Goal: Download file/media

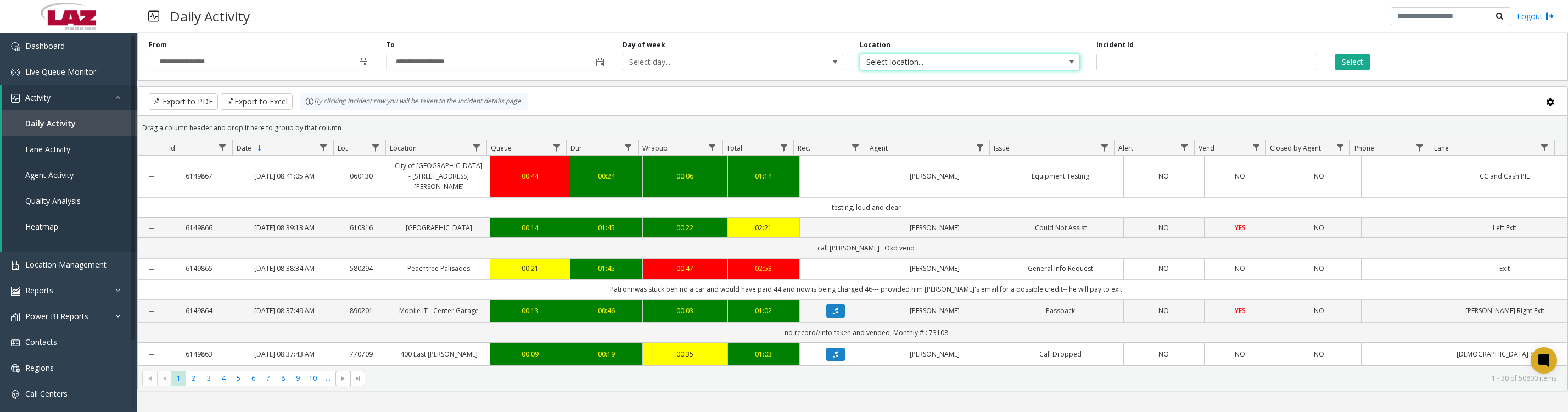
click at [905, 61] on span "Select location..." at bounding box center [948, 62] width 176 height 15
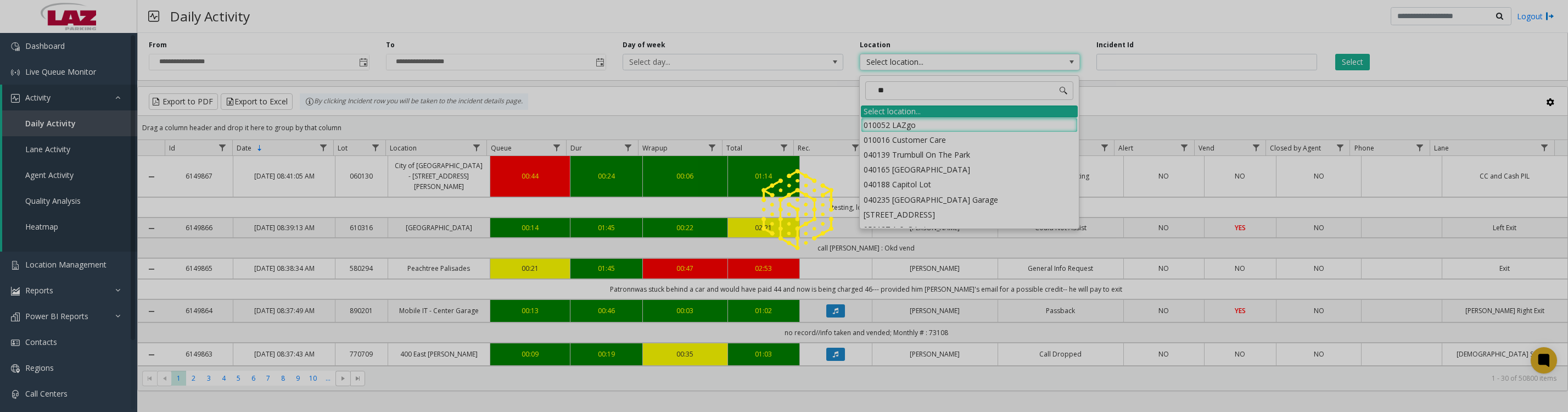
type input "***"
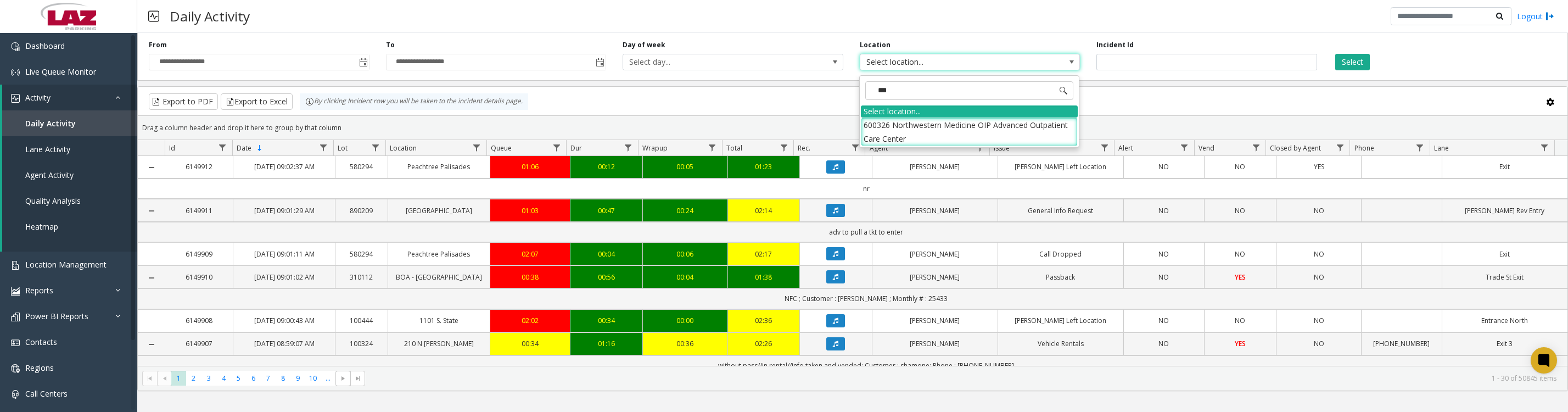
click at [867, 139] on li "600326 Northwestern Medicine OIP Advanced Outpatient Care Center" at bounding box center [969, 131] width 217 height 28
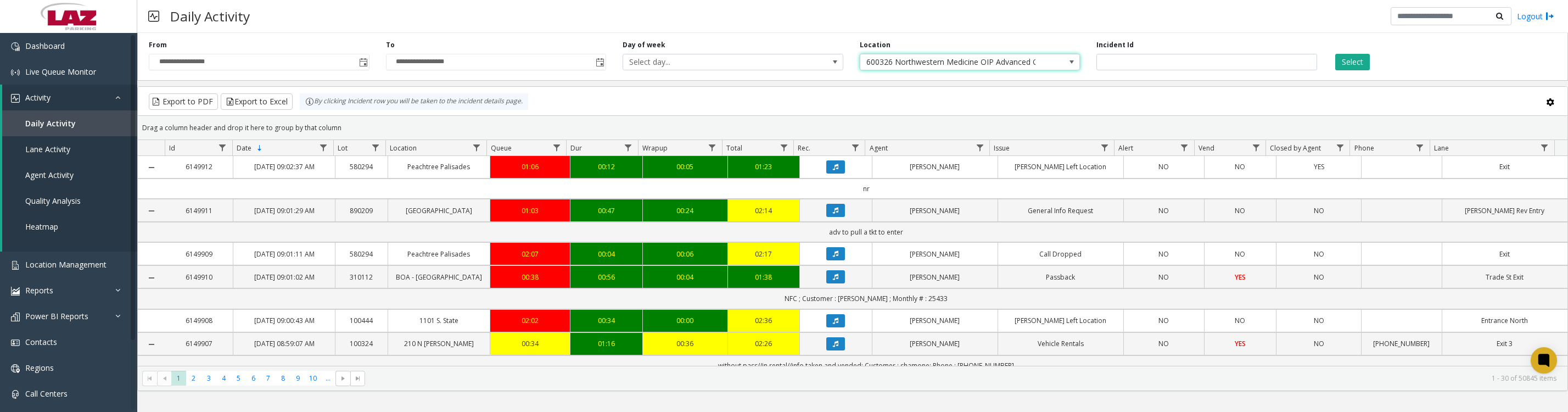
click at [1365, 64] on button "Select" at bounding box center [1352, 62] width 35 height 16
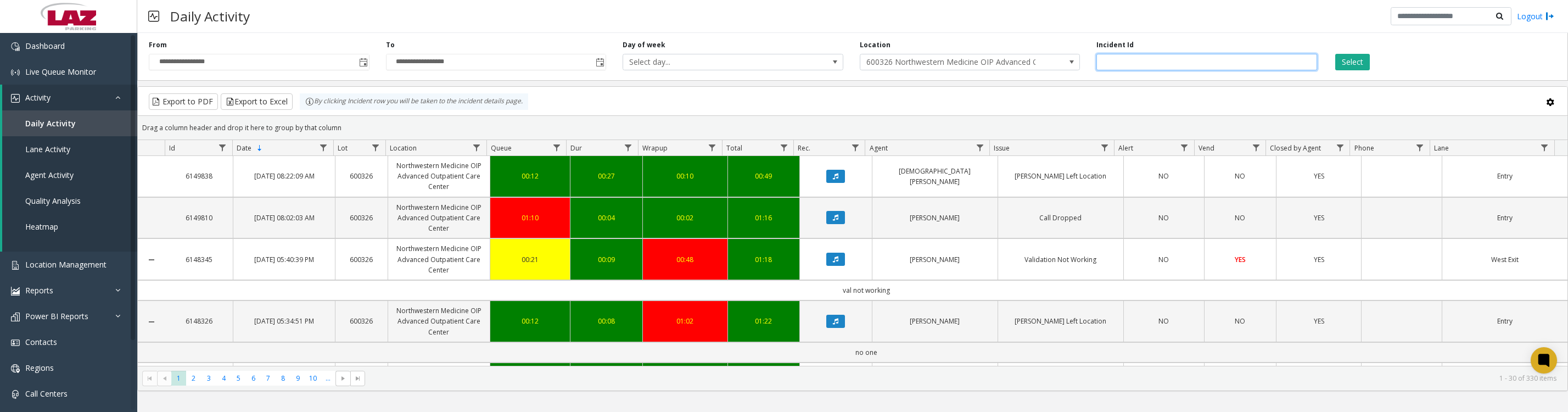
click at [1185, 66] on input "number" at bounding box center [1206, 62] width 220 height 16
type input "*******"
click at [1335, 54] on button "Select" at bounding box center [1352, 62] width 35 height 16
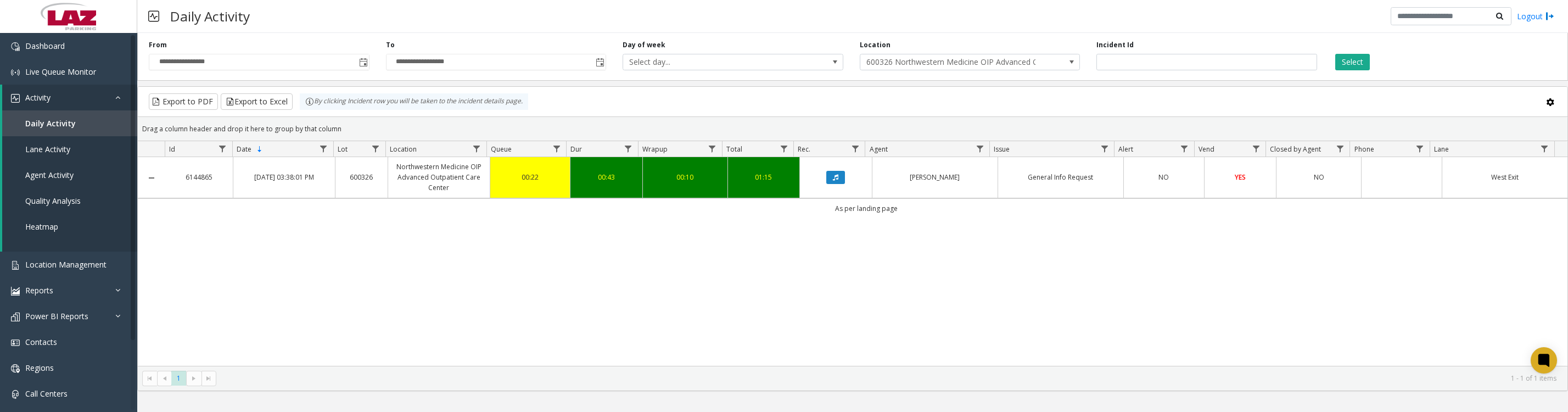
click at [833, 181] on icon "Data table" at bounding box center [835, 178] width 6 height 7
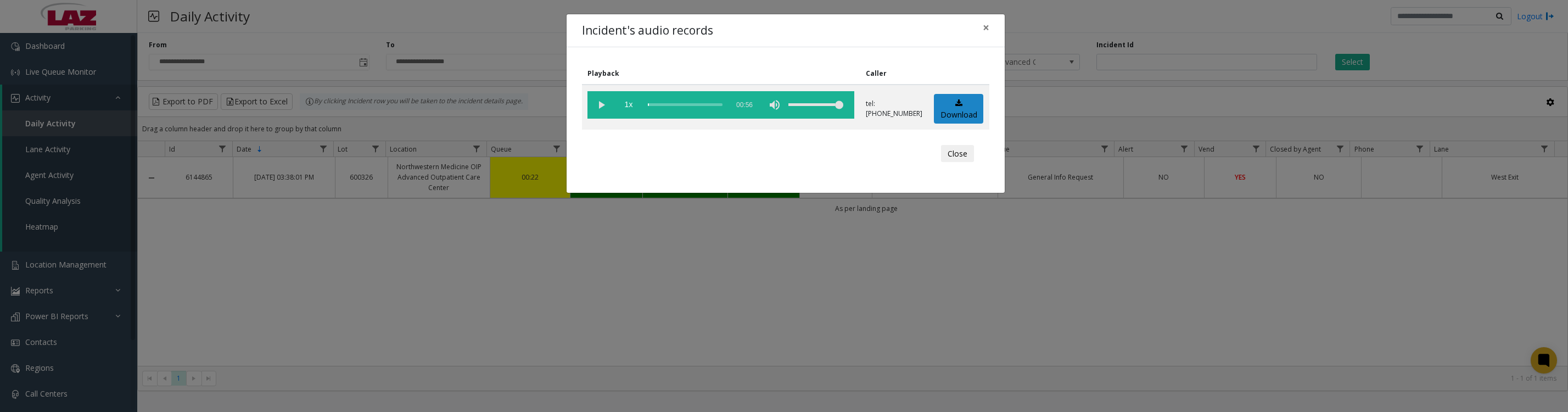
click at [599, 107] on vg-play-pause at bounding box center [601, 105] width 28 height 28
click at [952, 160] on button "Close" at bounding box center [957, 154] width 33 height 18
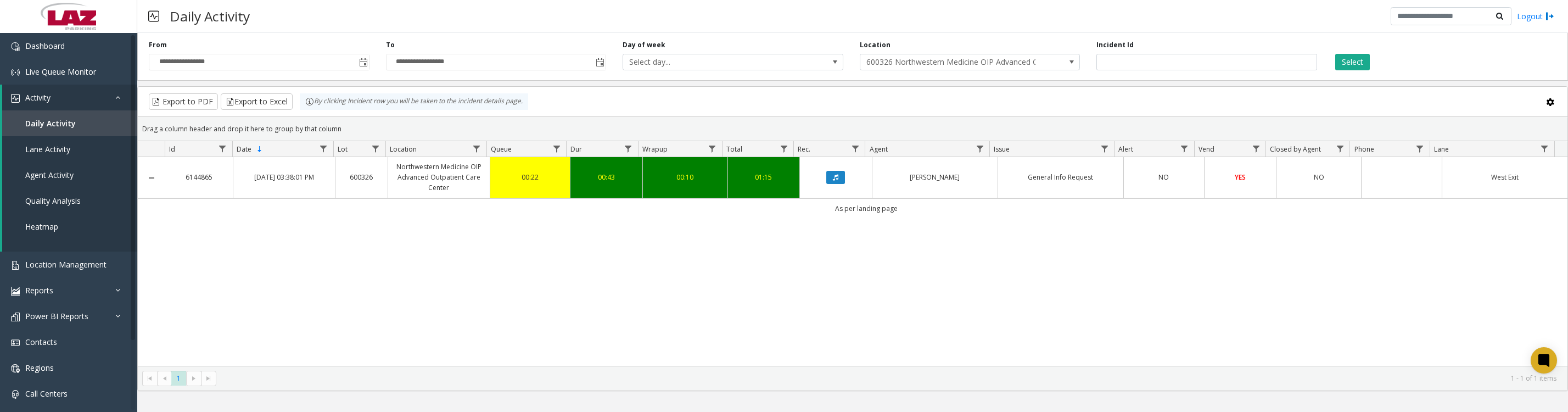
click at [1152, 50] on div "Incident Id *******" at bounding box center [1207, 55] width 237 height 30
click at [1155, 70] on input "*******" at bounding box center [1206, 62] width 220 height 16
drag, startPoint x: 1155, startPoint y: 71, endPoint x: 1086, endPoint y: 94, distance: 72.7
click at [1086, 94] on div "**********" at bounding box center [852, 210] width 1431 height 363
click at [1349, 60] on button "Select" at bounding box center [1352, 62] width 35 height 16
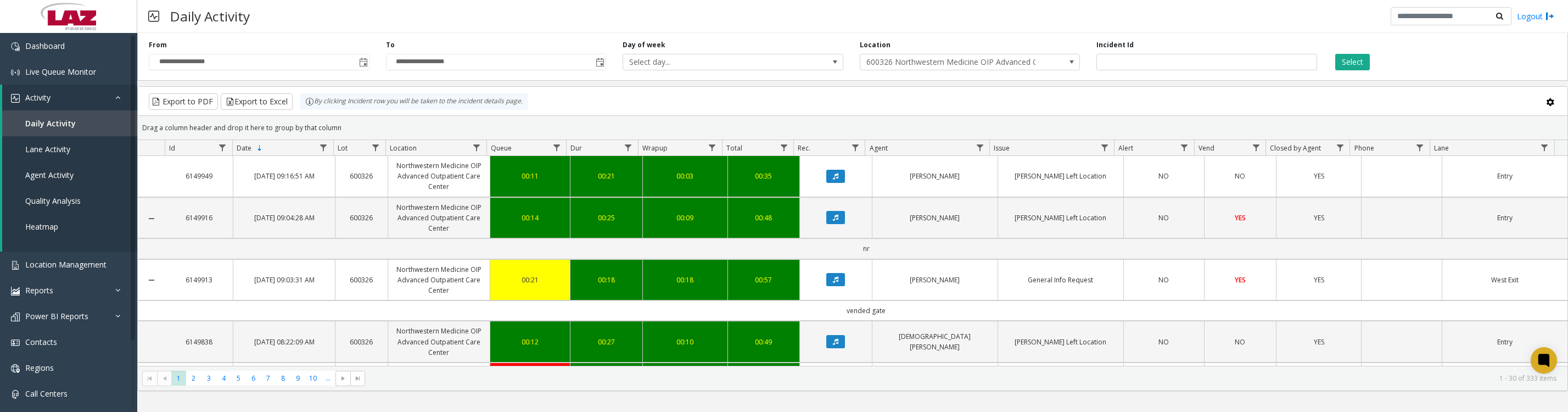
scroll to position [138, 0]
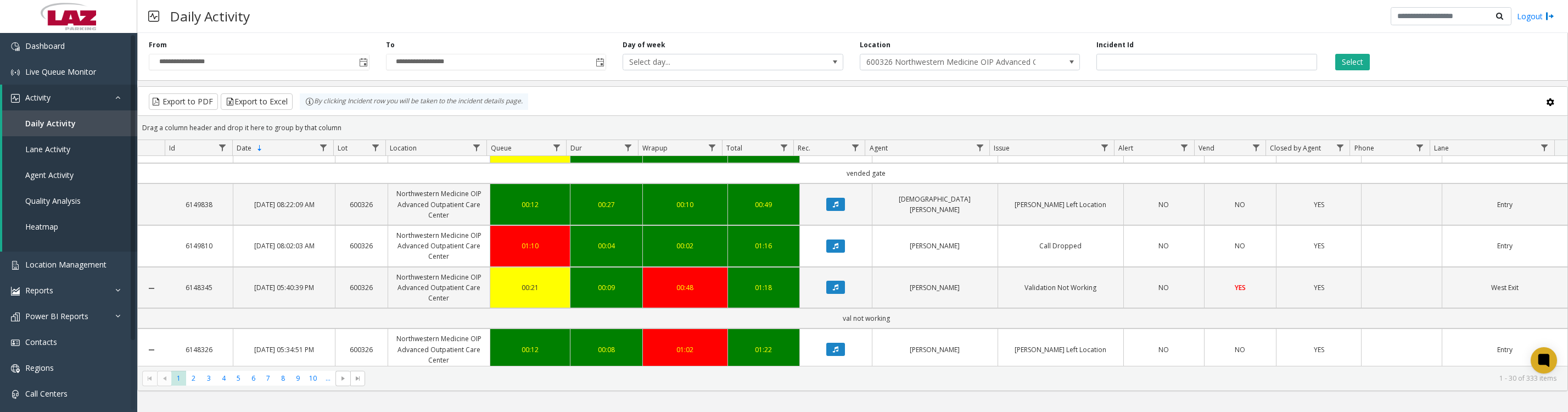
click at [833, 146] on icon "Data table" at bounding box center [835, 142] width 6 height 7
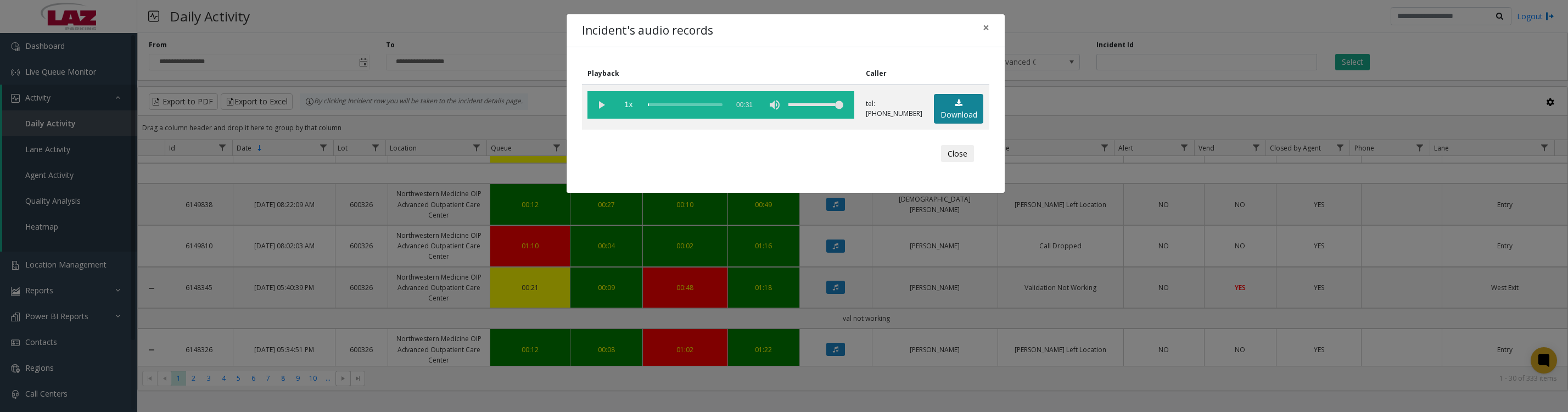
click at [960, 116] on link "Download" at bounding box center [958, 108] width 50 height 30
click at [597, 111] on vg-play-pause at bounding box center [601, 105] width 28 height 28
click at [595, 112] on vg-play-pause at bounding box center [601, 105] width 28 height 28
click at [956, 170] on div "Close" at bounding box center [786, 154] width 392 height 33
click at [957, 170] on div "Close" at bounding box center [786, 154] width 392 height 33
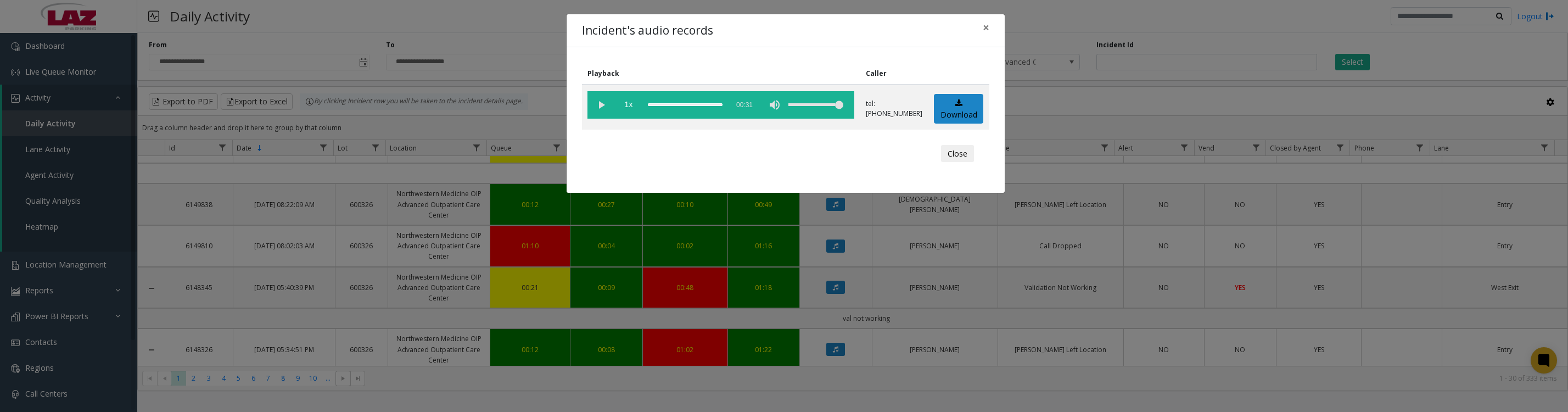
drag, startPoint x: 954, startPoint y: 162, endPoint x: 1092, endPoint y: 178, distance: 138.9
click at [954, 161] on button "Close" at bounding box center [957, 154] width 33 height 18
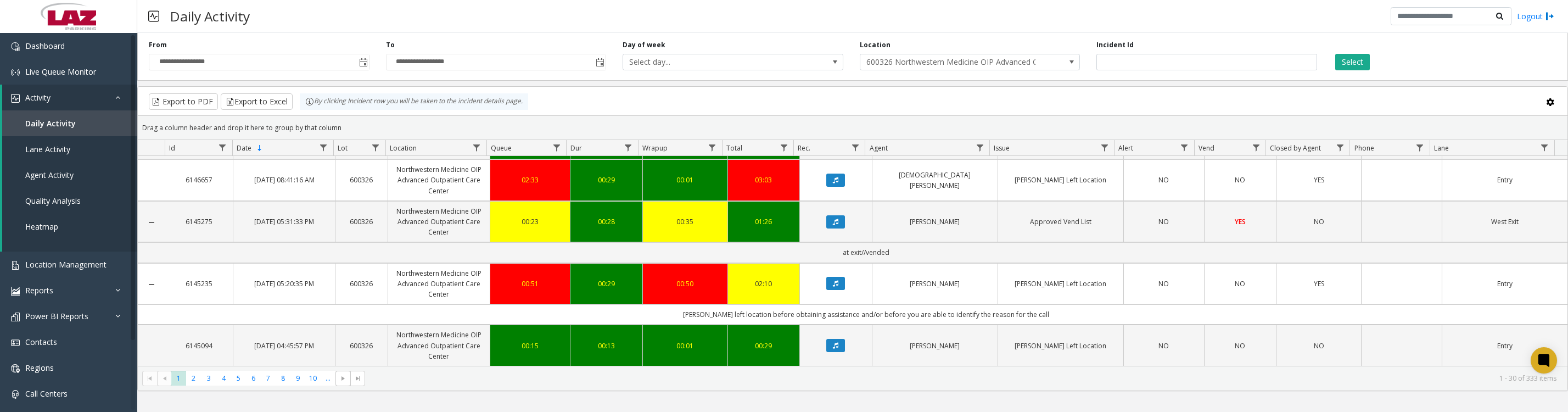
scroll to position [2067, 0]
click at [189, 381] on span "2" at bounding box center [194, 379] width 15 height 15
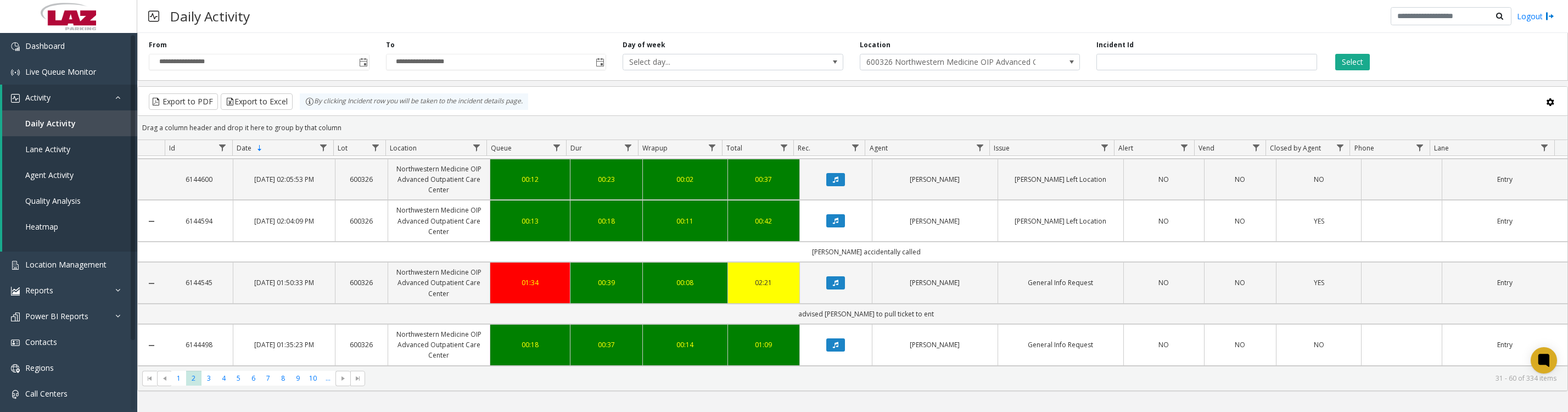
scroll to position [825, 0]
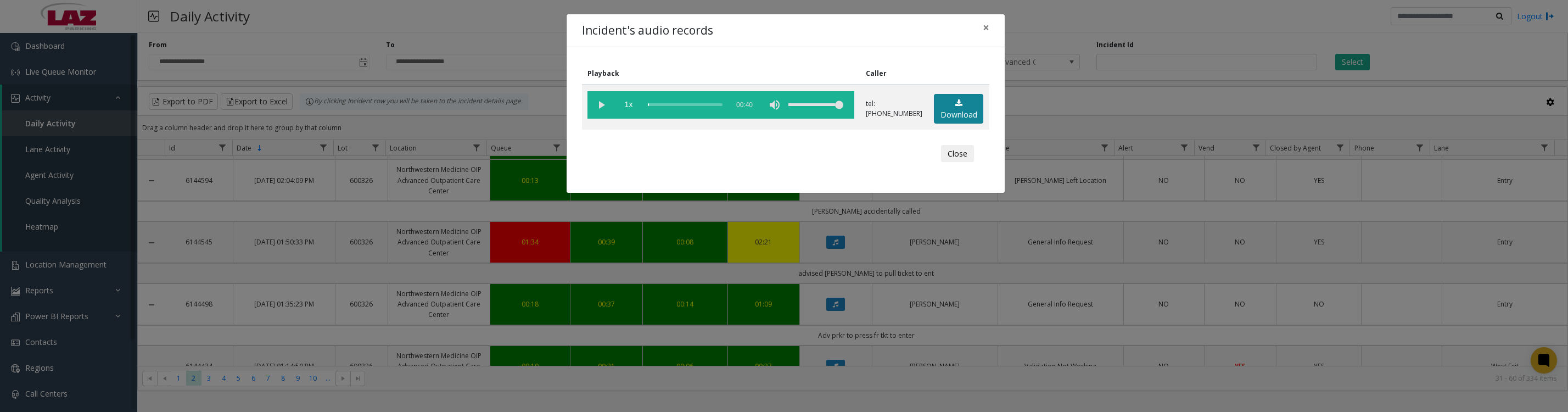
click at [949, 116] on link "Download" at bounding box center [958, 108] width 50 height 30
click at [601, 106] on vg-play-pause at bounding box center [601, 105] width 28 height 28
click at [962, 163] on button "Close" at bounding box center [957, 154] width 33 height 18
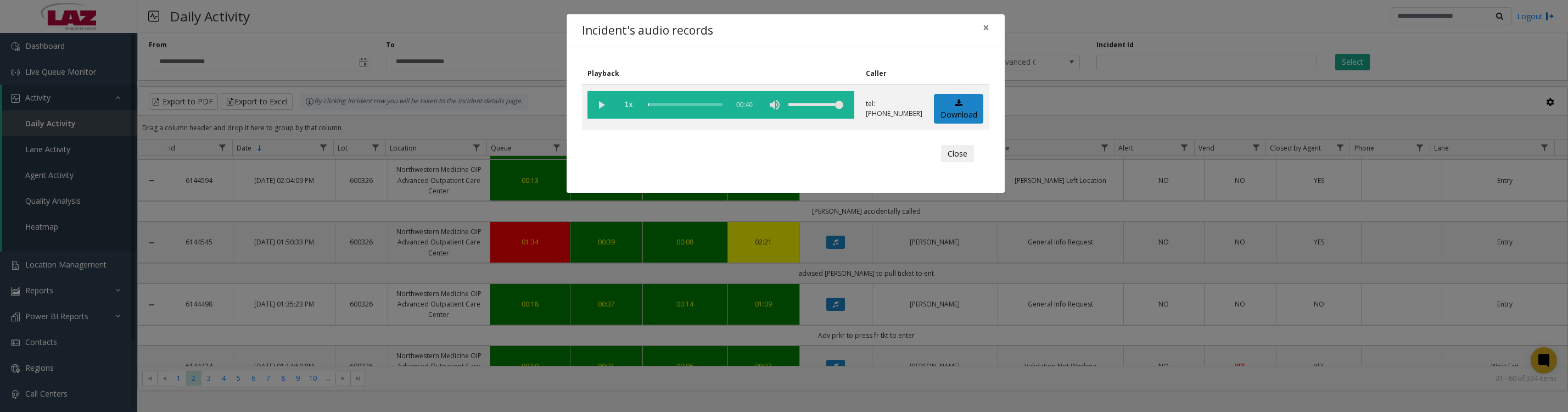
click at [590, 106] on vg-play-pause at bounding box center [601, 105] width 28 height 28
click at [601, 109] on vg-play-pause at bounding box center [601, 105] width 28 height 28
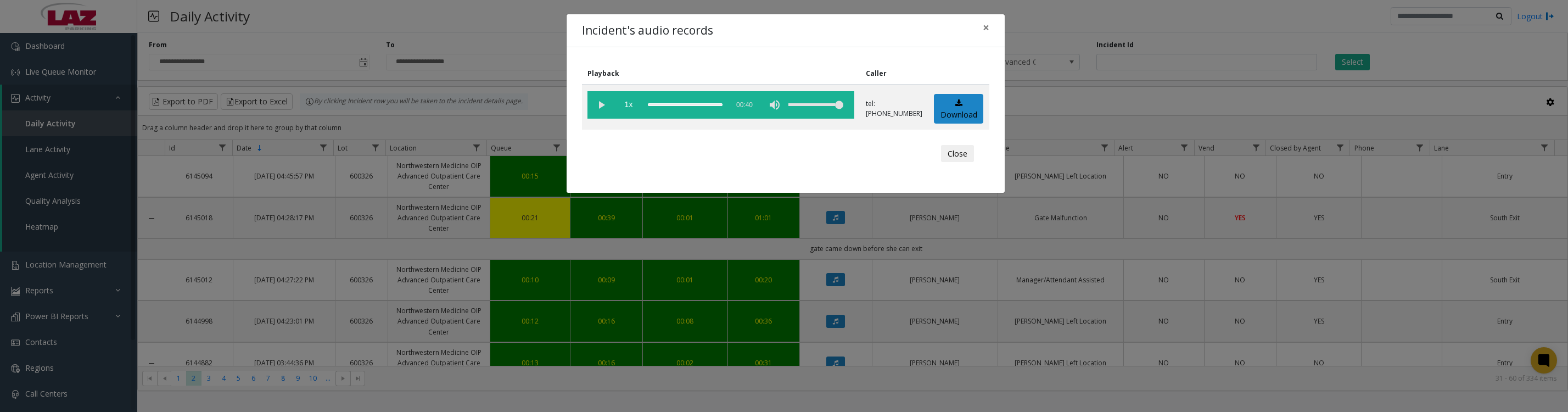
scroll to position [825, 0]
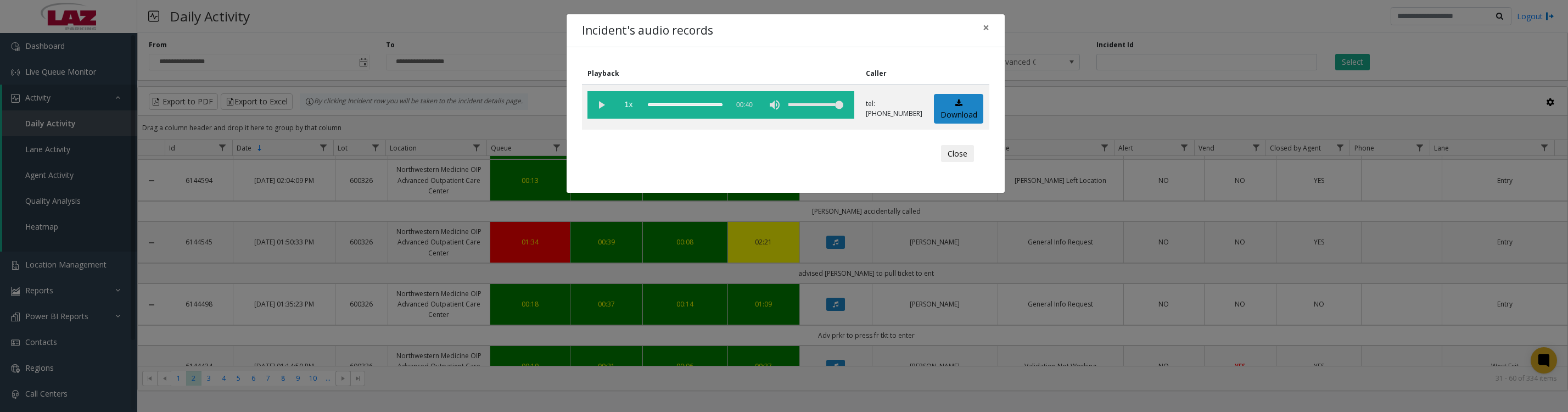
click at [947, 163] on button "Close" at bounding box center [957, 154] width 33 height 18
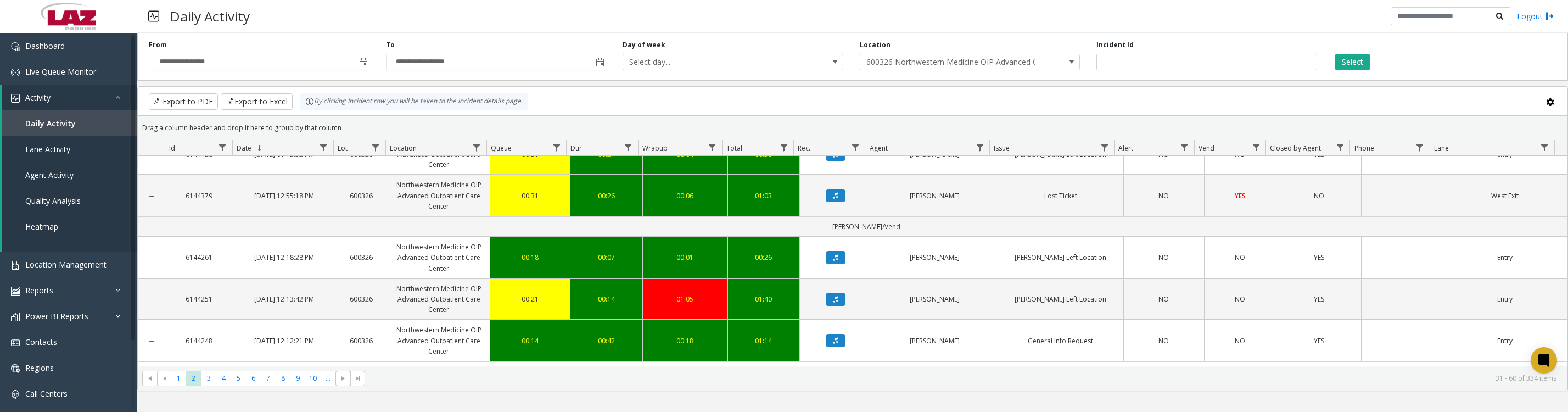
scroll to position [1237, 0]
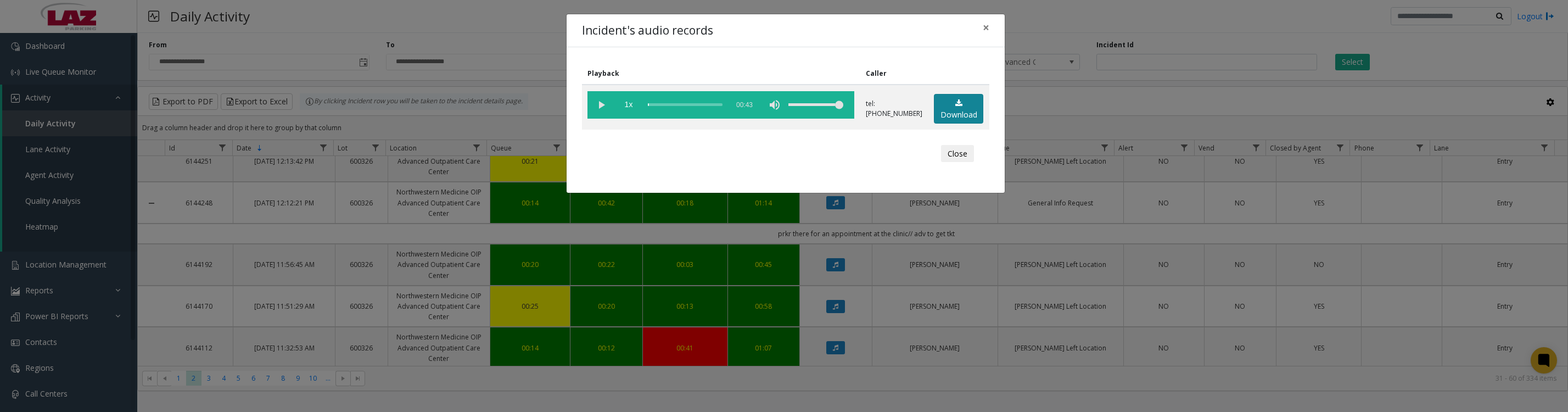
click at [952, 123] on link "Download" at bounding box center [958, 108] width 50 height 30
drag, startPoint x: 604, startPoint y: 109, endPoint x: 614, endPoint y: 114, distance: 11.2
click at [604, 109] on vg-play-pause at bounding box center [601, 105] width 28 height 28
click at [947, 156] on button "Close" at bounding box center [957, 154] width 33 height 18
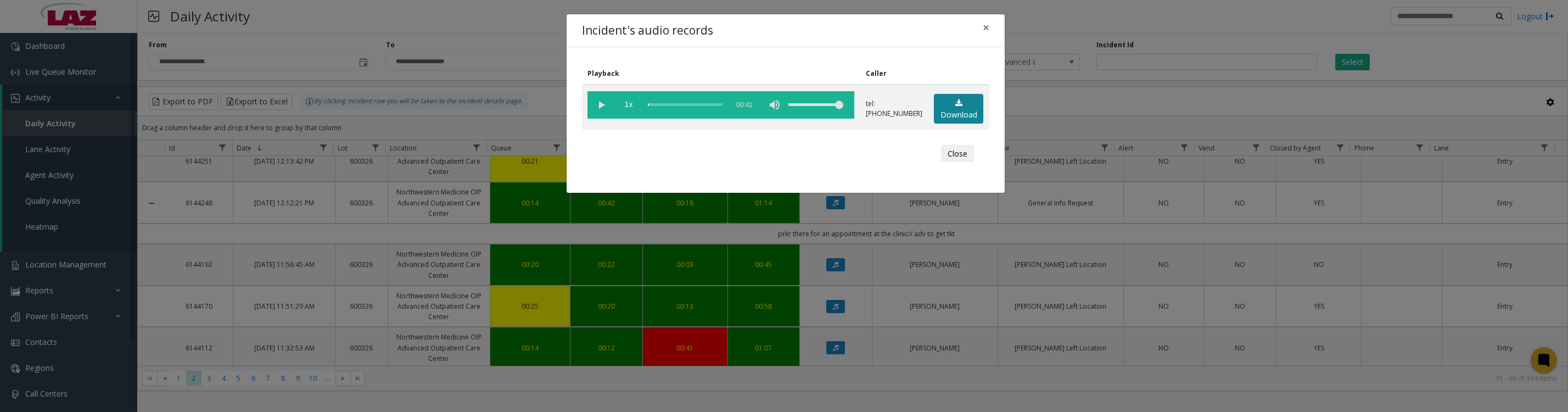
click at [957, 114] on link "Download" at bounding box center [958, 108] width 50 height 30
